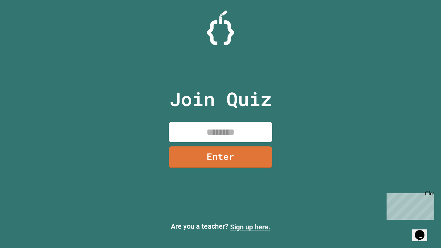
click at [250, 227] on link "Sign up here." at bounding box center [250, 227] width 40 height 8
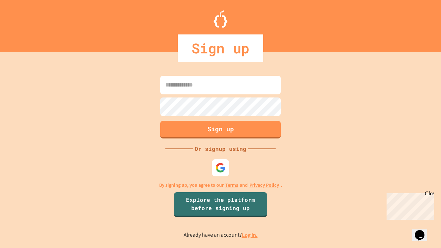
click at [250, 235] on link "Log in." at bounding box center [250, 234] width 16 height 7
